Goal: Entertainment & Leisure: Consume media (video, audio)

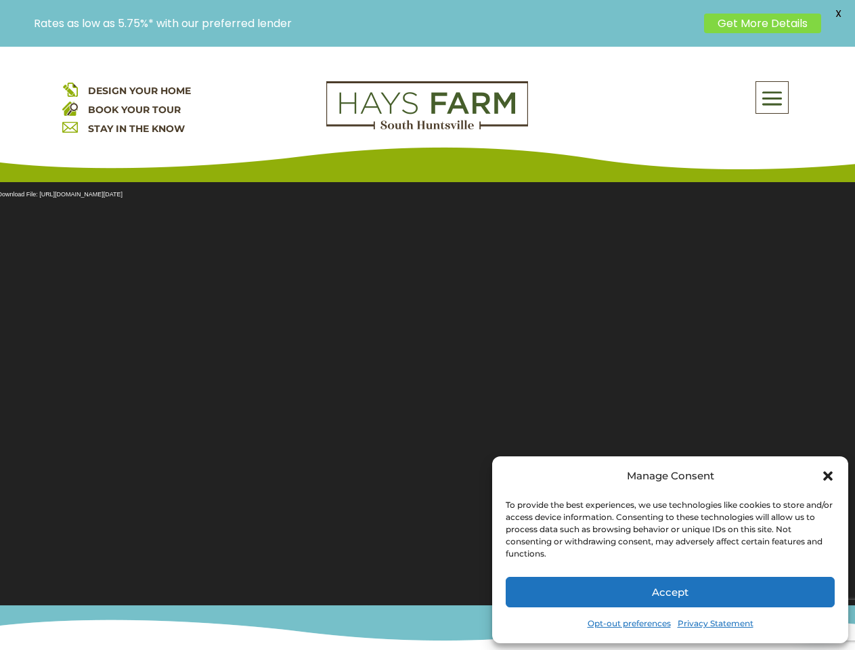
click at [427, 348] on section "Video Player Media error: Format(s) not supported or source(s) not found Downlo…" at bounding box center [427, 385] width 855 height 440
click at [772, 97] on span at bounding box center [772, 98] width 32 height 31
click at [427, 385] on section "Video Player Media error: Format(s) not supported or source(s) not found Downlo…" at bounding box center [427, 385] width 855 height 440
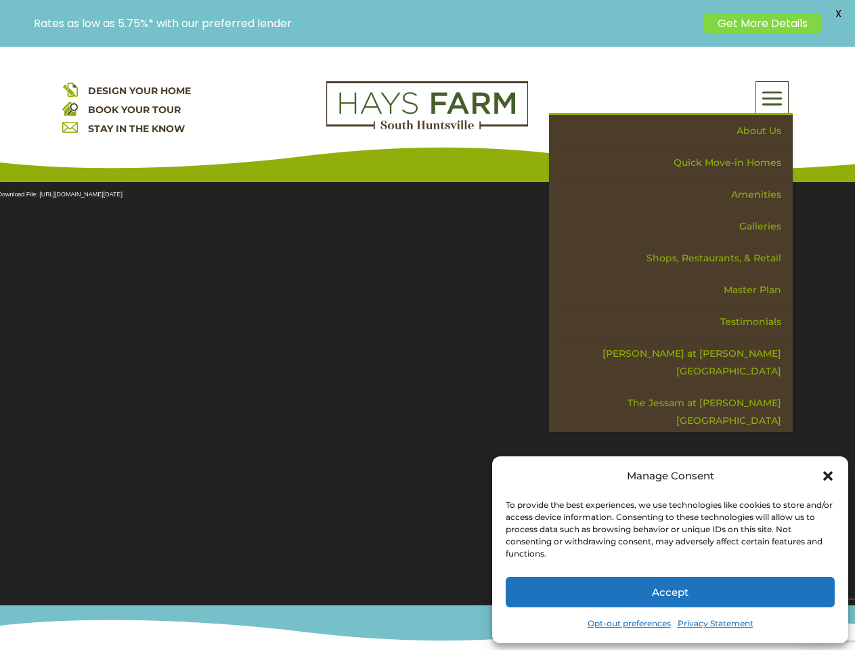
click at [427, 385] on section "Video Player Media error: Format(s) not supported or source(s) not found Downlo…" at bounding box center [427, 385] width 855 height 440
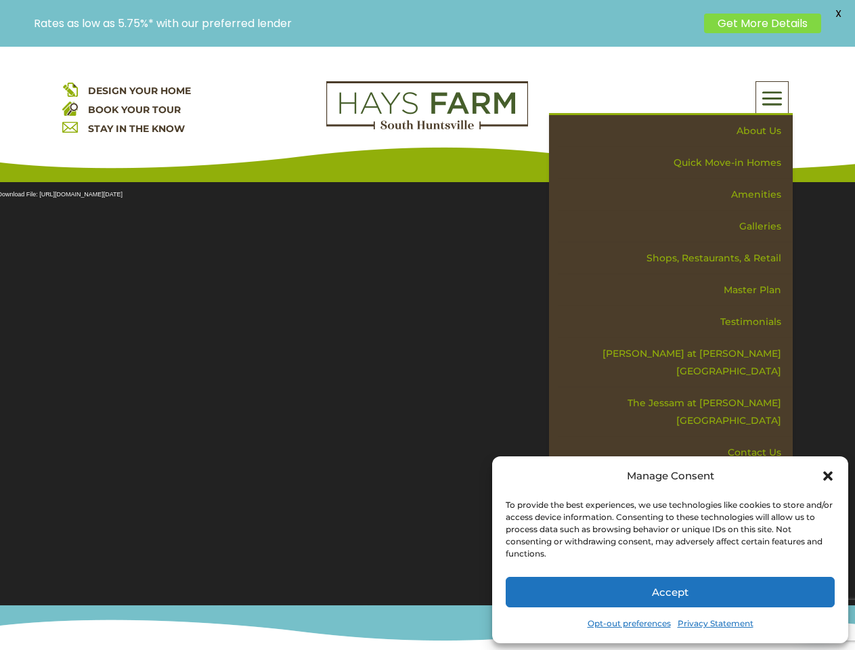
click at [838, 14] on span "X" at bounding box center [838, 13] width 20 height 20
